Goal: Transaction & Acquisition: Purchase product/service

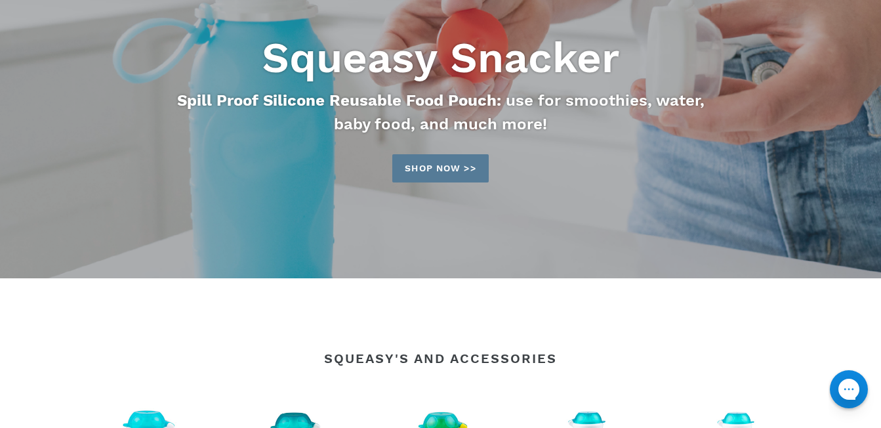
scroll to position [175, 0]
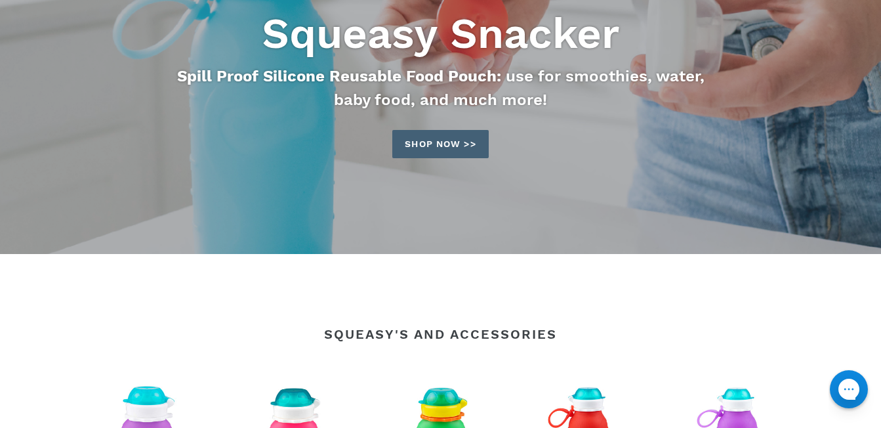
click at [464, 146] on link "Shop now >>" at bounding box center [440, 144] width 96 height 28
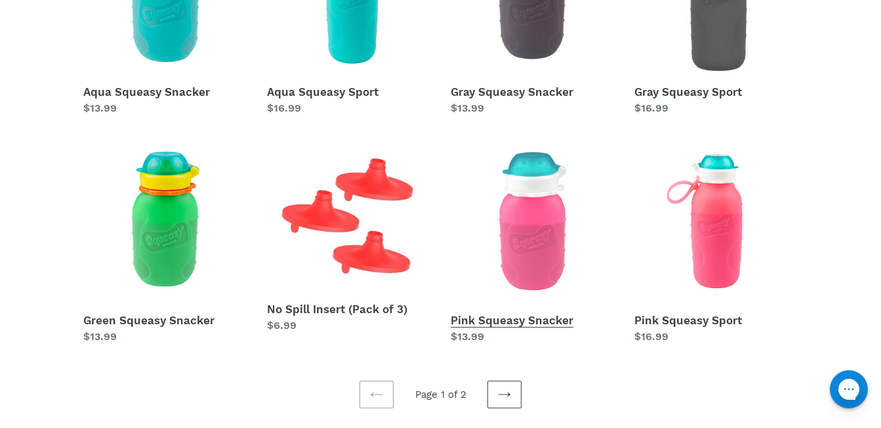
scroll to position [525, 0]
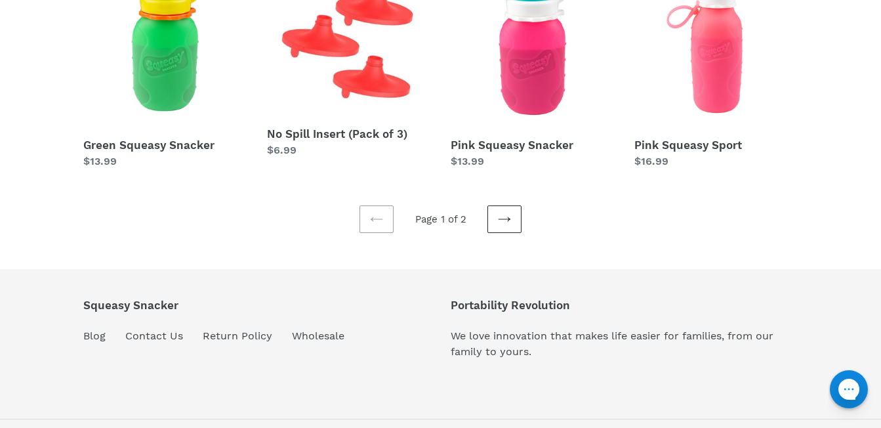
click at [512, 215] on link "Next page" at bounding box center [504, 219] width 34 height 28
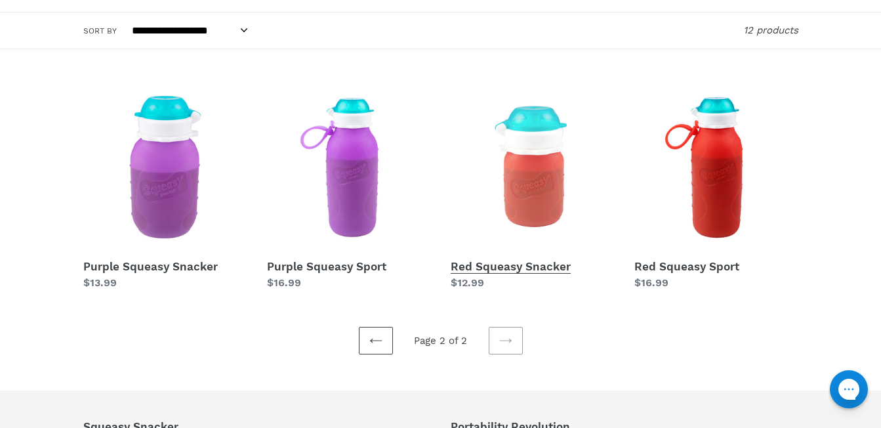
click at [534, 212] on link "Red Squeasy Snacker" at bounding box center [533, 187] width 164 height 205
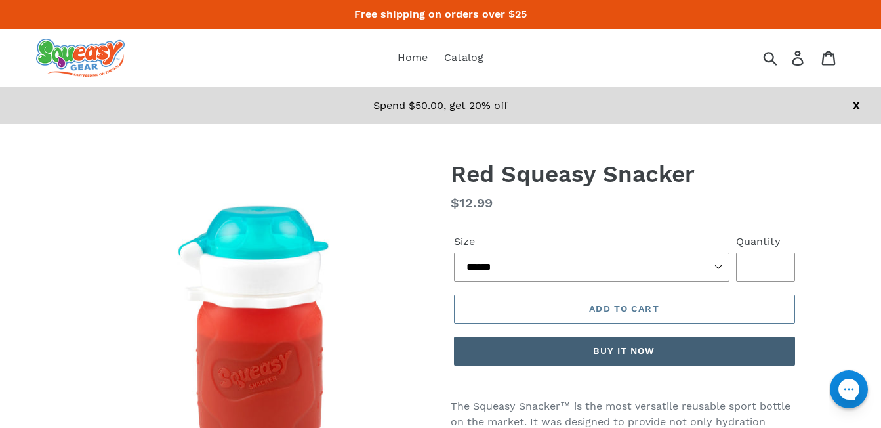
click at [535, 354] on button "Buy it now" at bounding box center [624, 350] width 341 height 29
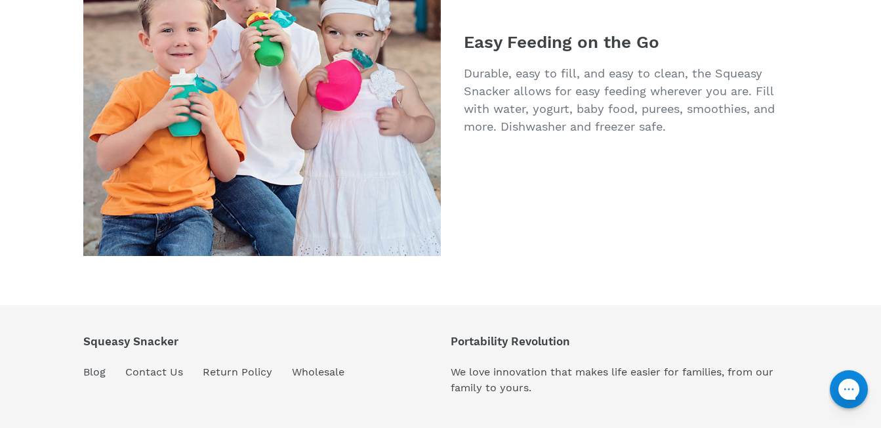
scroll to position [2522, 0]
